Goal: Information Seeking & Learning: Learn about a topic

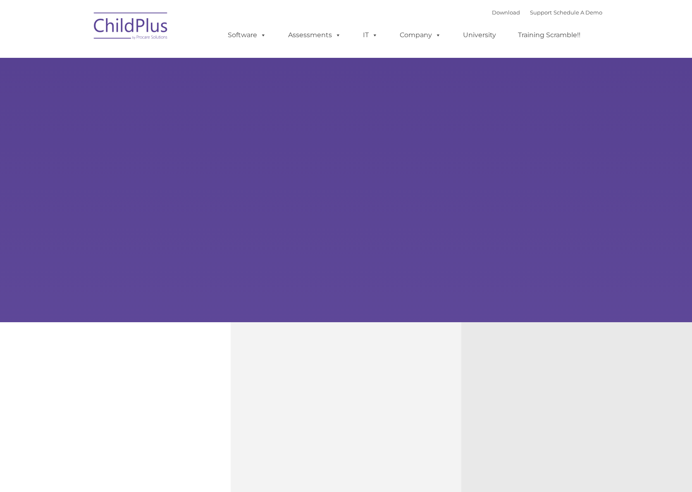
type input ""
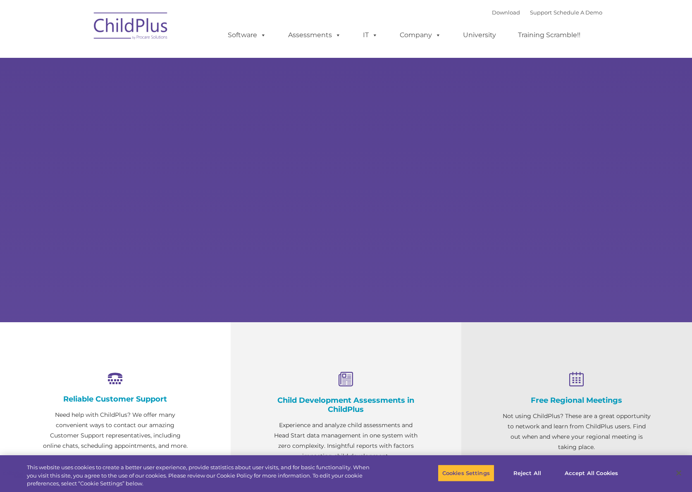
select select "MEDIUM"
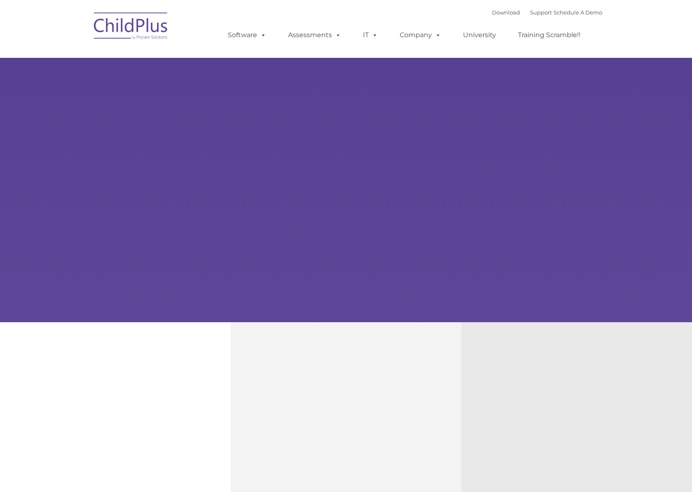
type input ""
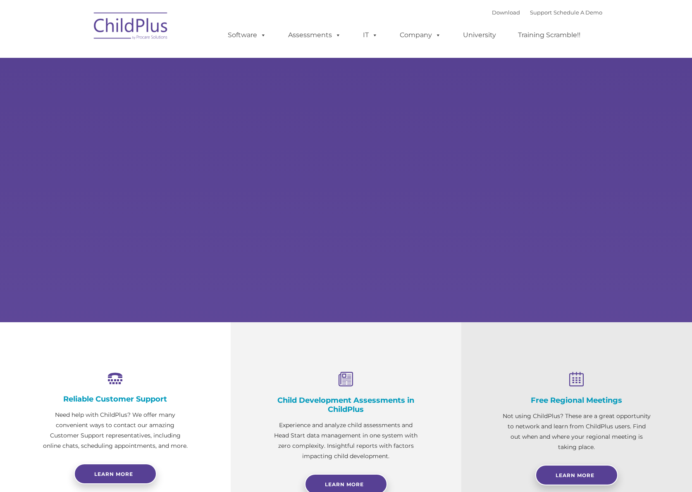
select select "MEDIUM"
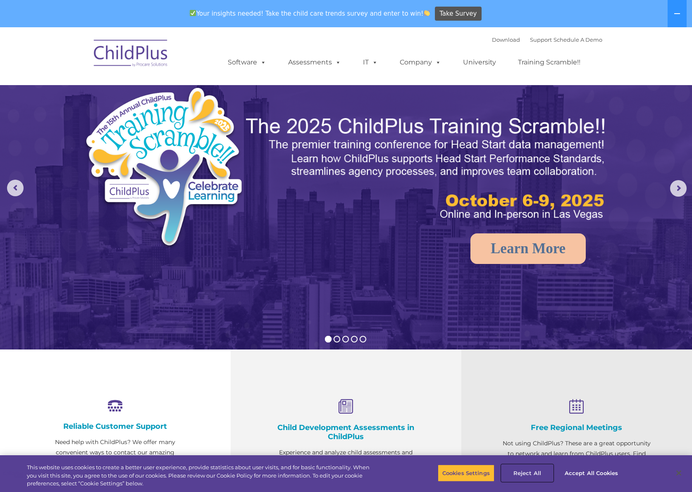
click at [532, 472] on button "Reject All" at bounding box center [527, 473] width 52 height 17
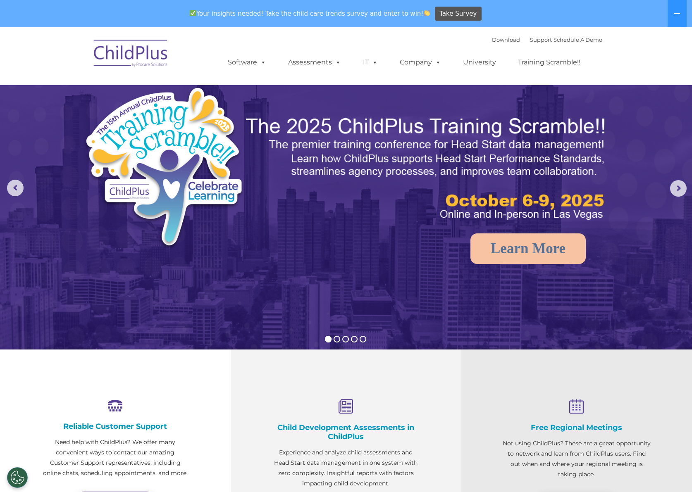
click at [402, 393] on div "Child Development Assessments in ChildPlus Experience and analyze child assessm…" at bounding box center [346, 457] width 231 height 214
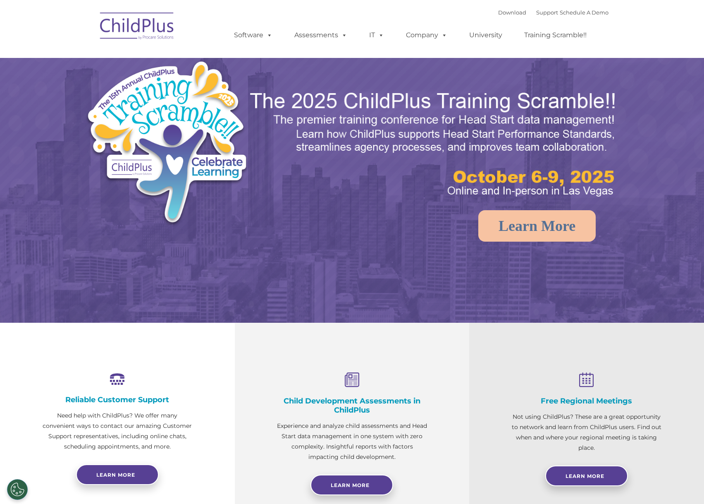
select select "MEDIUM"
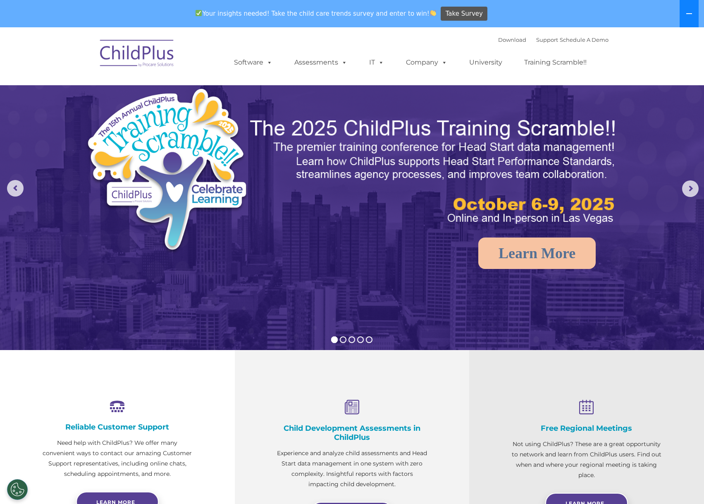
click at [690, 11] on icon at bounding box center [689, 13] width 7 height 7
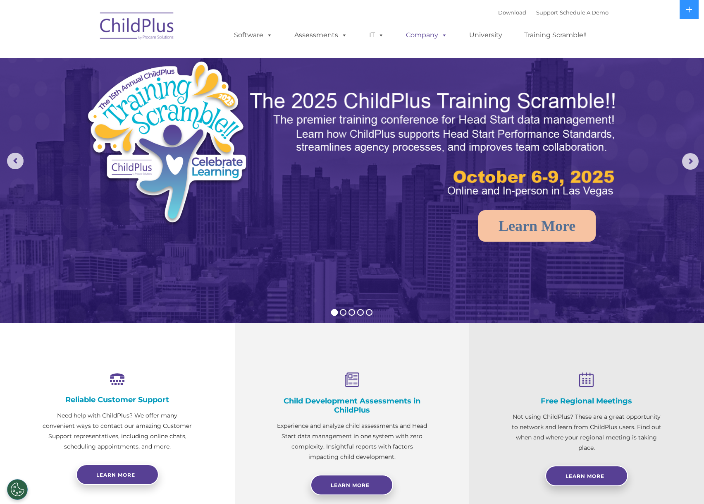
click at [417, 36] on link "Company" at bounding box center [427, 35] width 58 height 17
click at [482, 29] on link "University" at bounding box center [486, 35] width 50 height 17
click at [530, 29] on link "Training Scramble!!" at bounding box center [555, 35] width 79 height 17
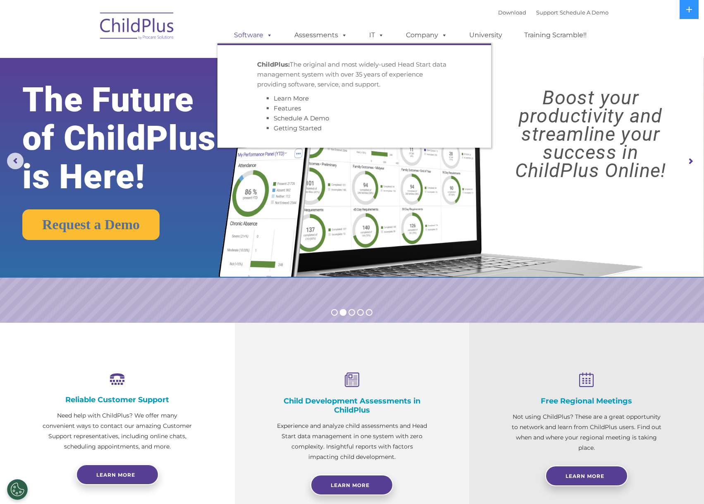
click at [263, 35] on link "Software" at bounding box center [253, 35] width 55 height 17
click at [305, 33] on link "Assessments" at bounding box center [320, 35] width 69 height 17
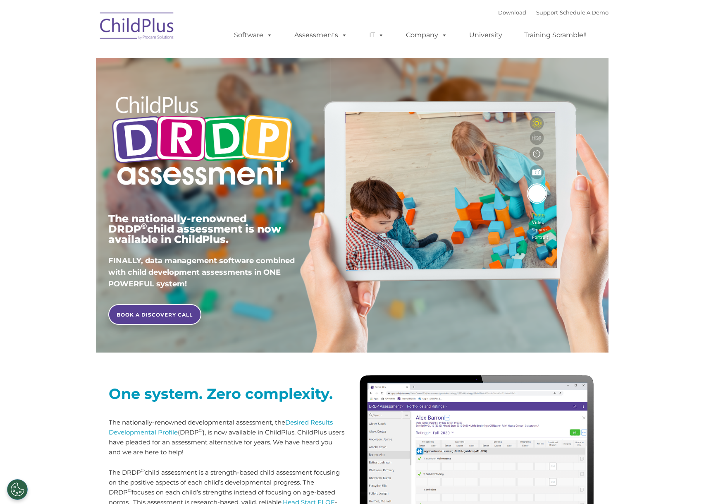
type input ""
